Goal: Task Accomplishment & Management: Manage account settings

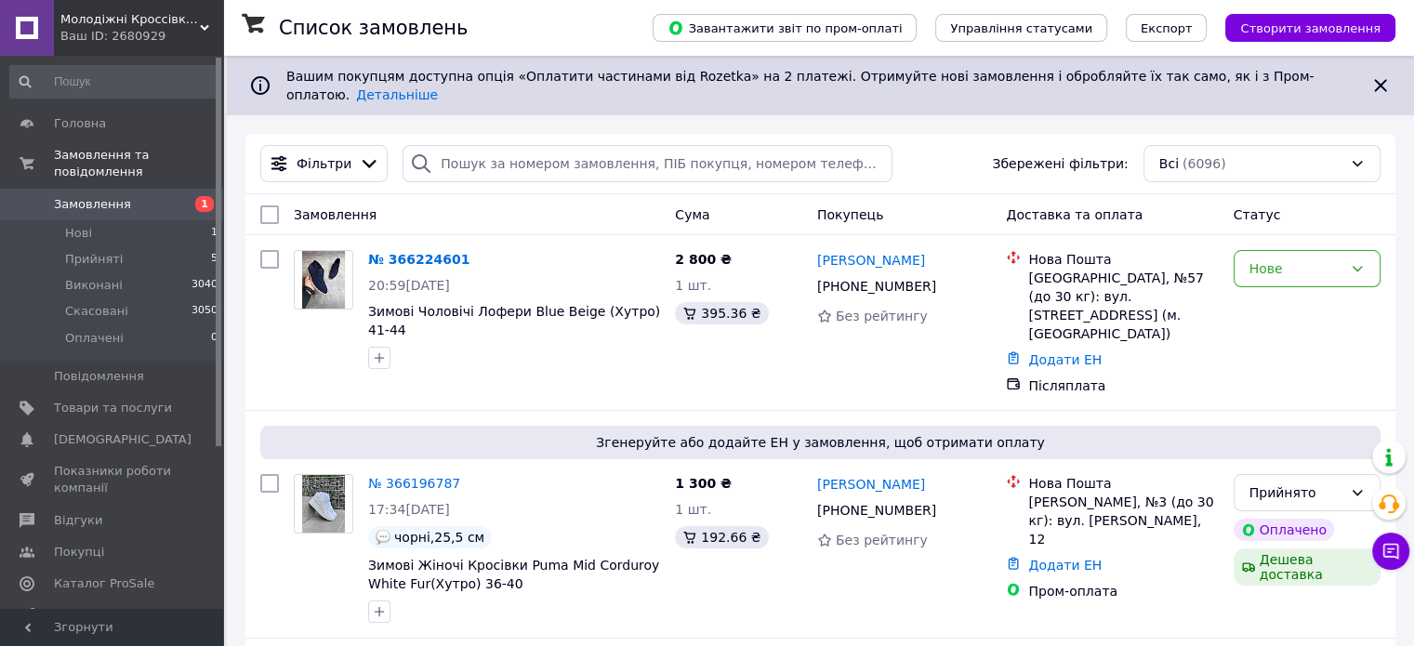
click at [106, 463] on span "Показники роботи компанії" at bounding box center [113, 479] width 118 height 33
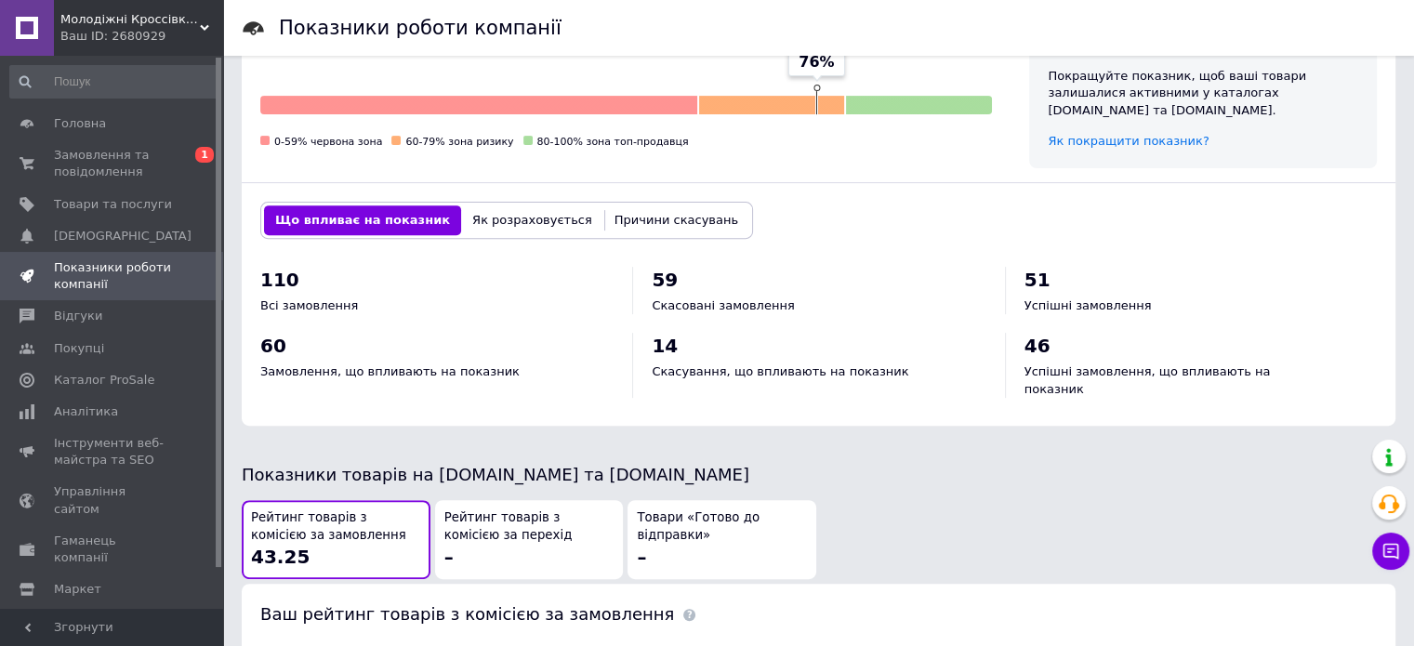
scroll to position [564, 0]
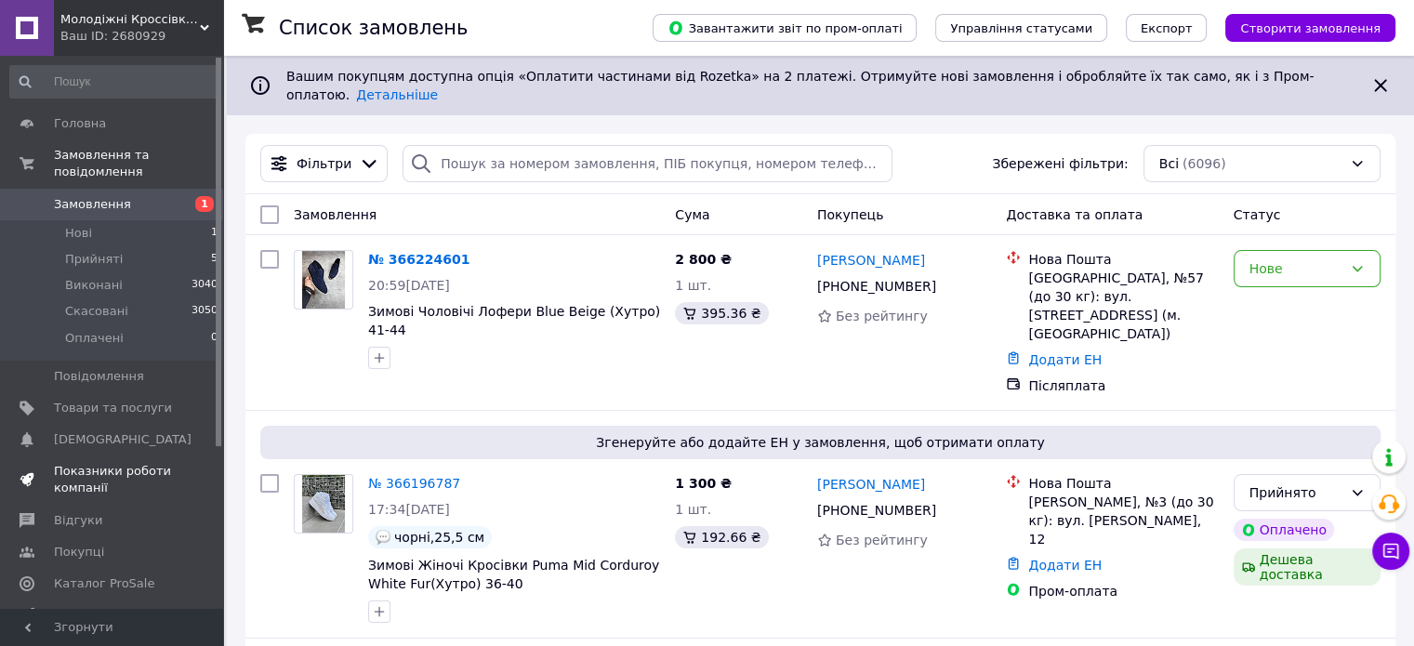
click at [119, 463] on span "Показники роботи компанії" at bounding box center [113, 479] width 118 height 33
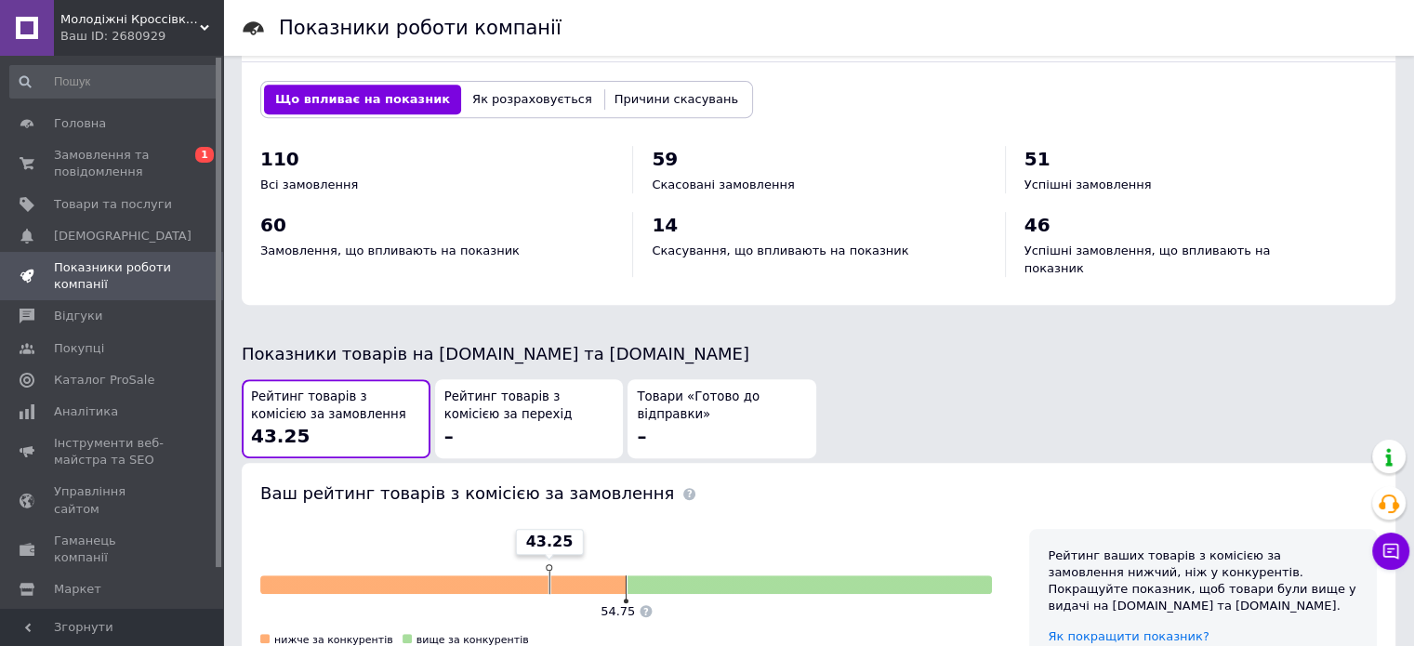
scroll to position [657, 0]
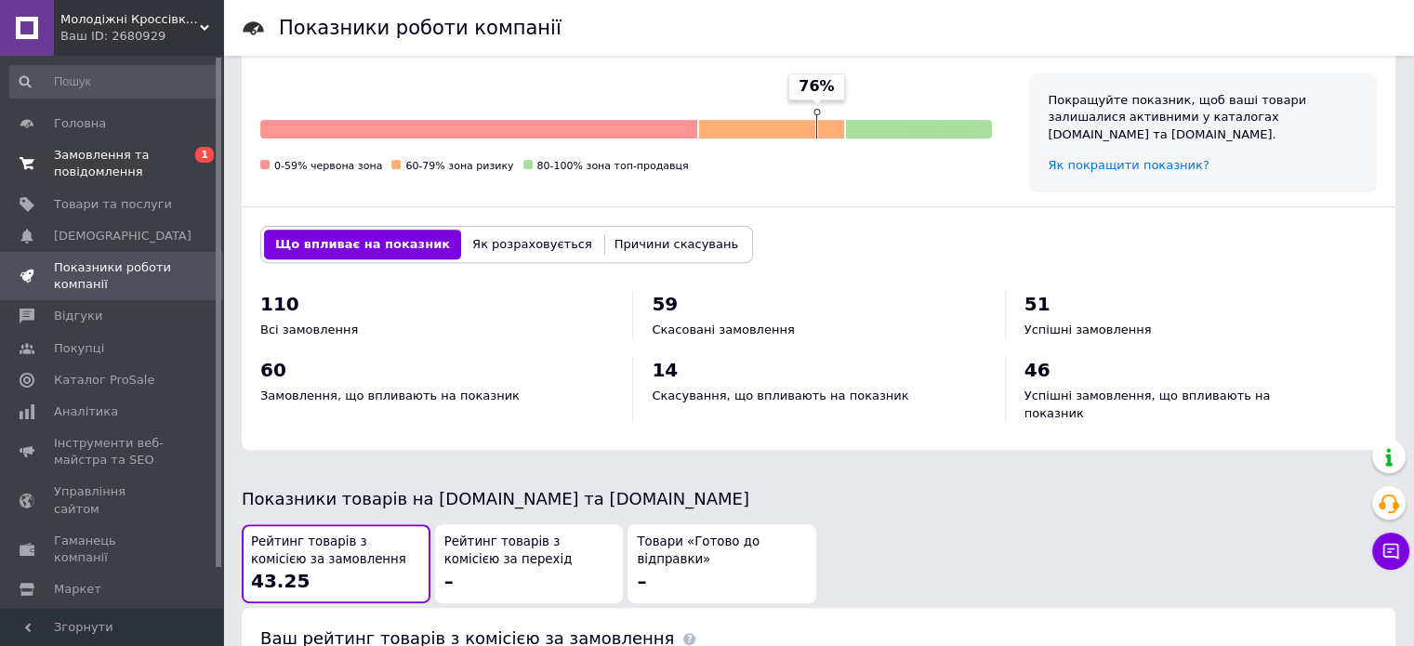
click at [125, 165] on span "Замовлення та повідомлення" at bounding box center [113, 163] width 118 height 33
